Goal: Task Accomplishment & Management: Use online tool/utility

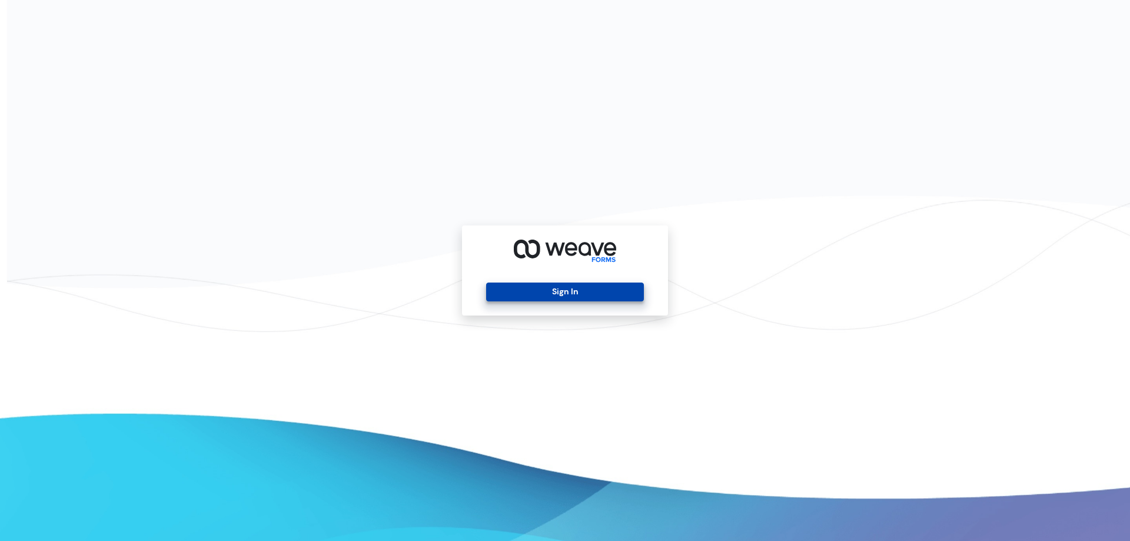
click at [617, 294] on button "Sign In" at bounding box center [564, 291] width 157 height 19
